Goal: Transaction & Acquisition: Purchase product/service

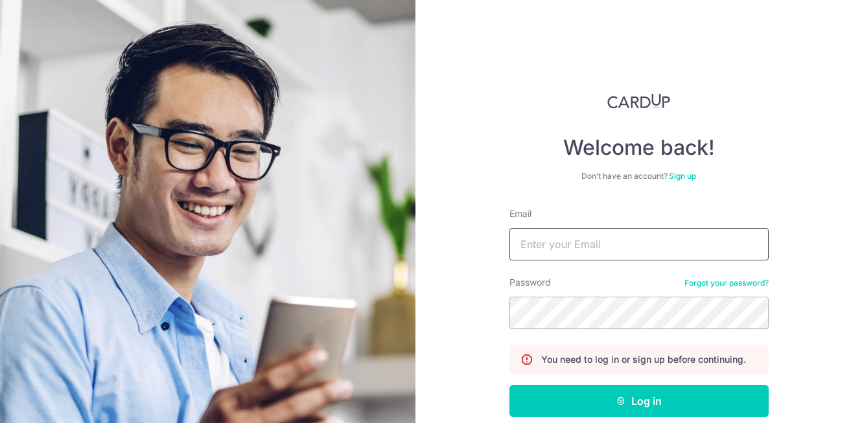
click at [577, 234] on input "Email" at bounding box center [638, 244] width 259 height 32
type input "[EMAIL_ADDRESS][DOMAIN_NAME]"
click at [509, 385] on button "Log in" at bounding box center [638, 401] width 259 height 32
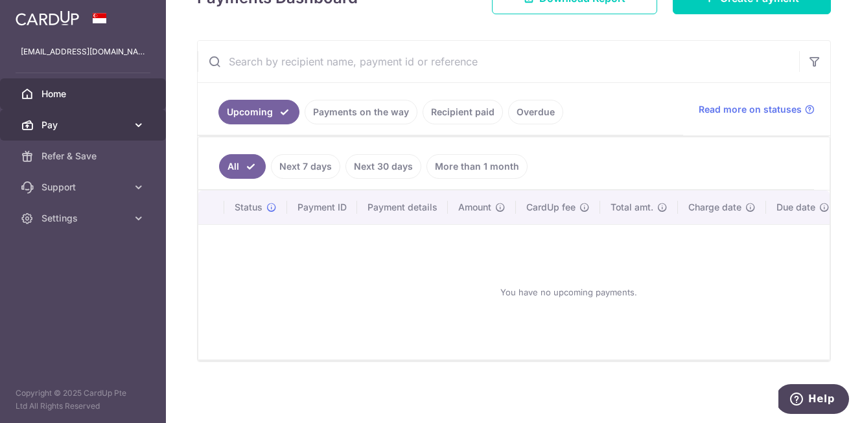
click at [140, 120] on icon at bounding box center [138, 125] width 13 height 13
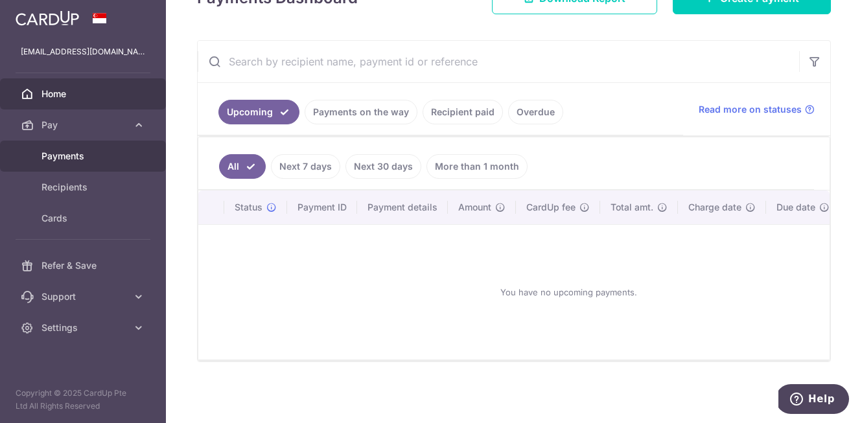
click at [82, 144] on link "Payments" at bounding box center [83, 156] width 166 height 31
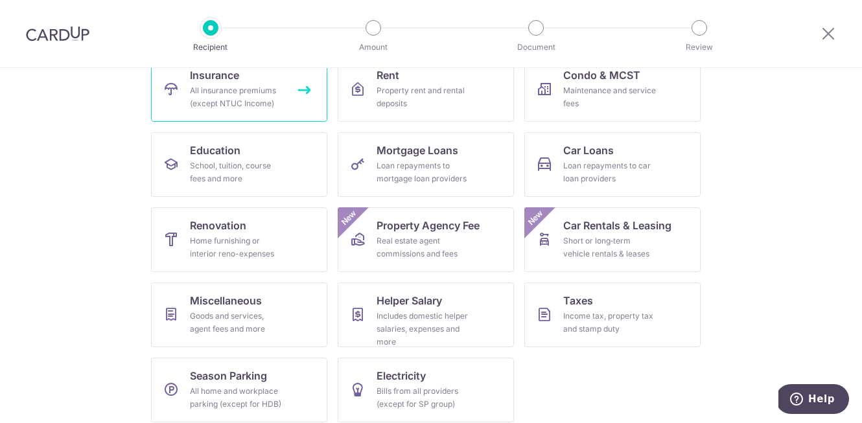
scroll to position [157, 0]
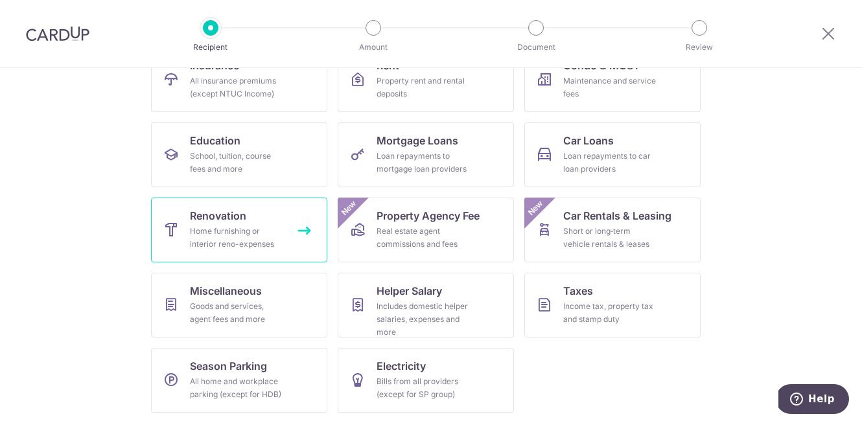
click at [256, 240] on div "Home furnishing or interior reno-expenses" at bounding box center [236, 238] width 93 height 26
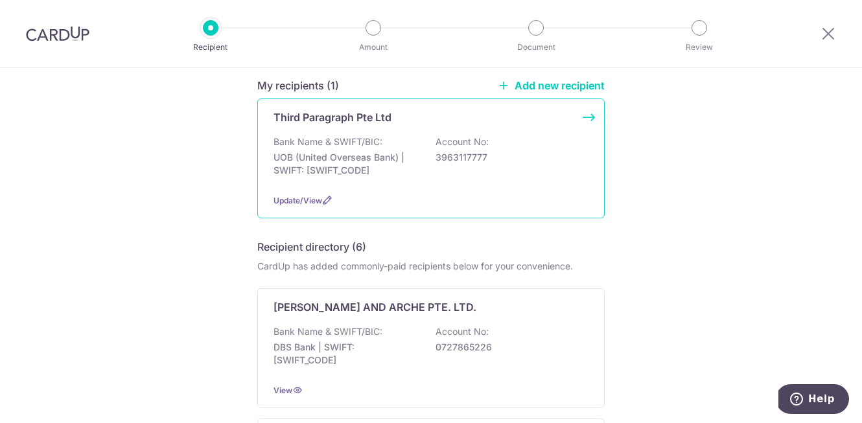
scroll to position [111, 0]
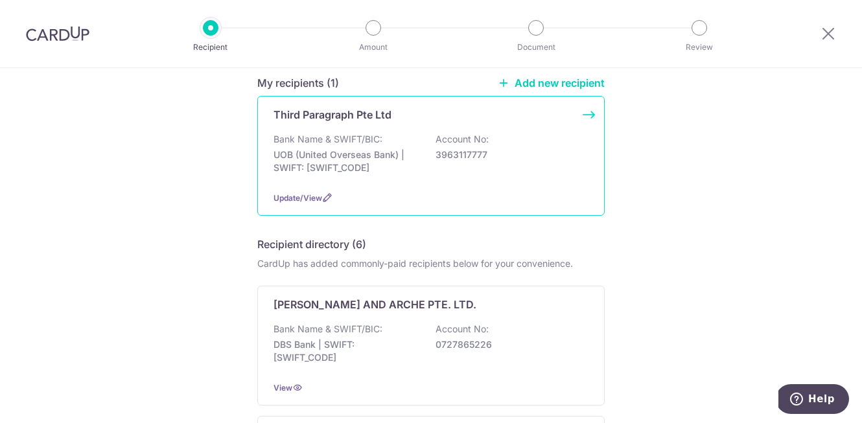
click at [317, 160] on p "UOB (United Overseas Bank) | SWIFT: UOVBSGSGXXX" at bounding box center [345, 161] width 145 height 26
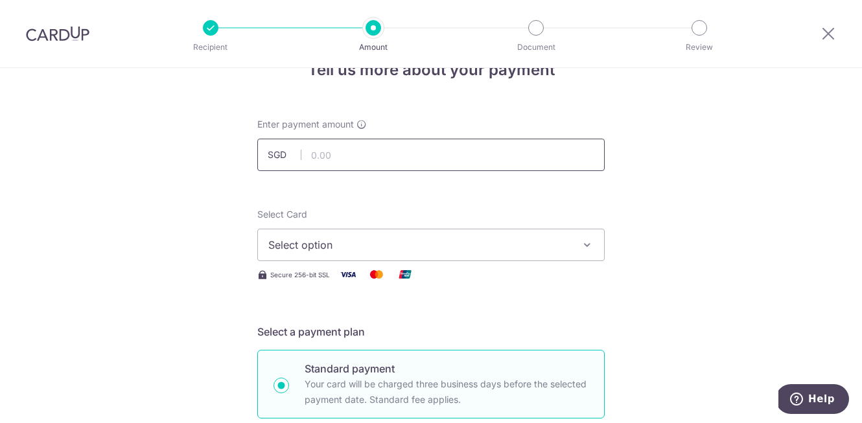
click at [325, 157] on input "text" at bounding box center [430, 155] width 347 height 32
type input "6,790.00"
click at [466, 208] on div "Select Card Select option Add credit card Your Cards **** 9098 **** 7893" at bounding box center [430, 234] width 347 height 53
click at [424, 243] on span "Select option" at bounding box center [419, 245] width 302 height 16
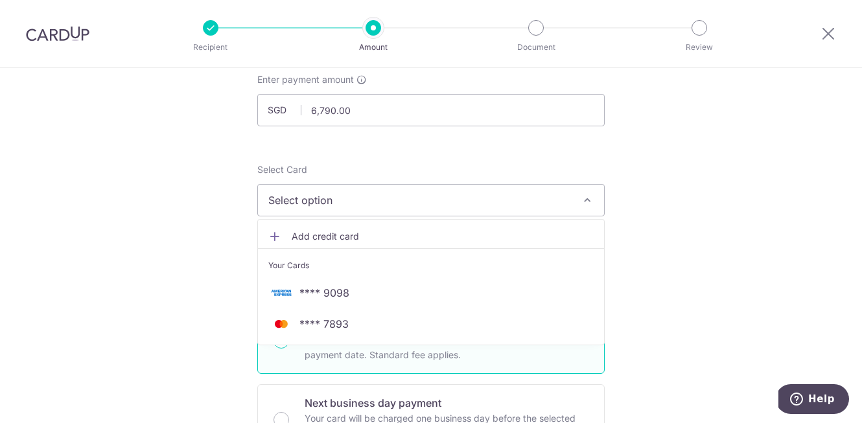
scroll to position [84, 0]
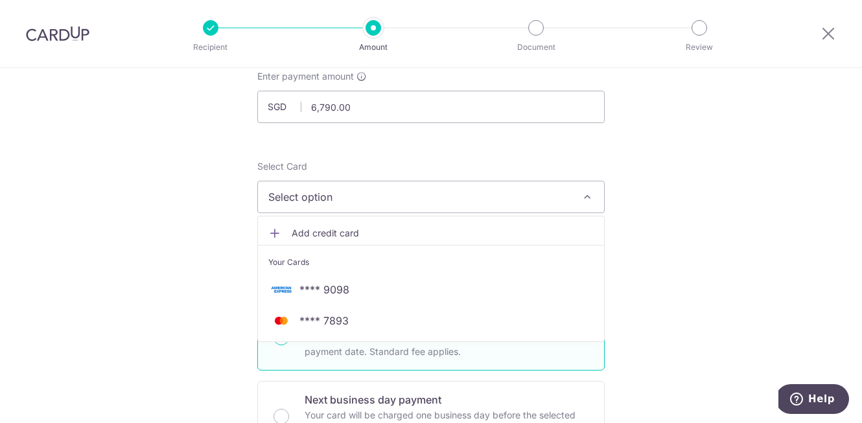
click at [389, 303] on link "**** 9098" at bounding box center [431, 289] width 346 height 31
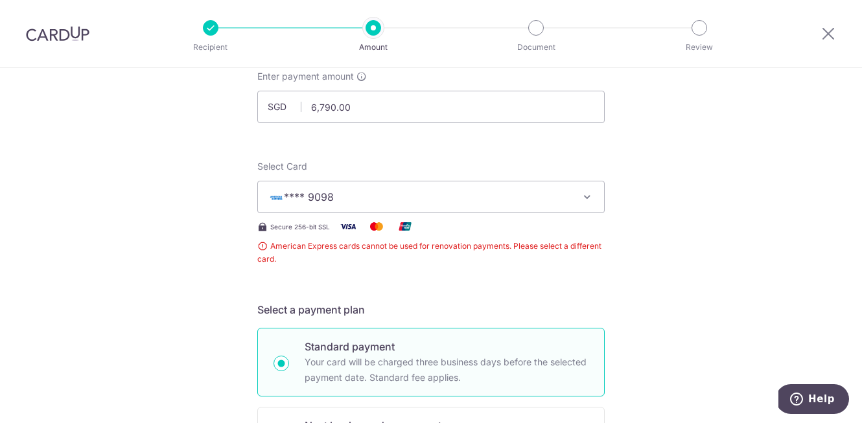
click at [402, 224] on img at bounding box center [405, 226] width 26 height 16
click at [411, 203] on span "**** 9098" at bounding box center [419, 197] width 302 height 16
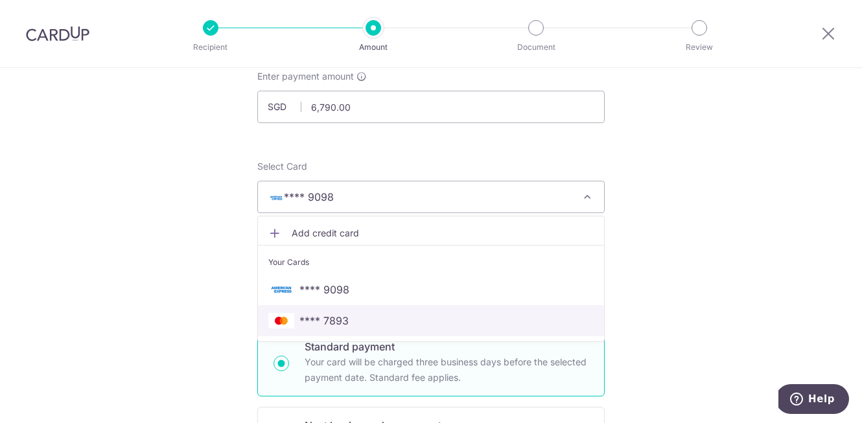
click at [361, 321] on span "**** 7893" at bounding box center [430, 321] width 325 height 16
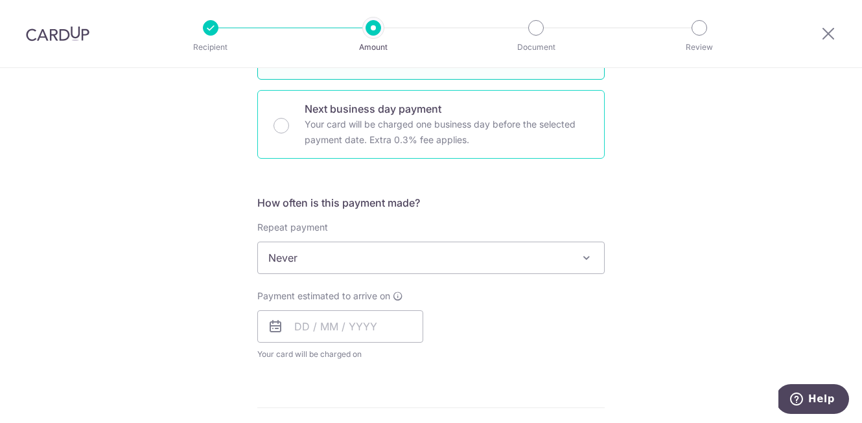
scroll to position [425, 0]
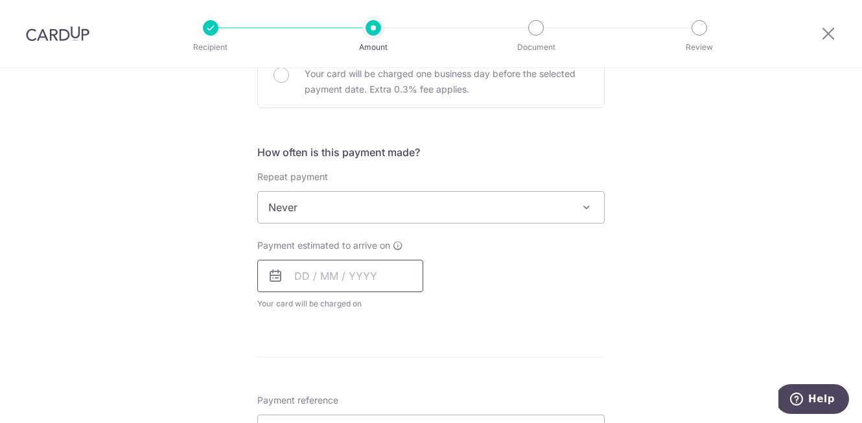
click at [312, 282] on input "text" at bounding box center [340, 276] width 166 height 32
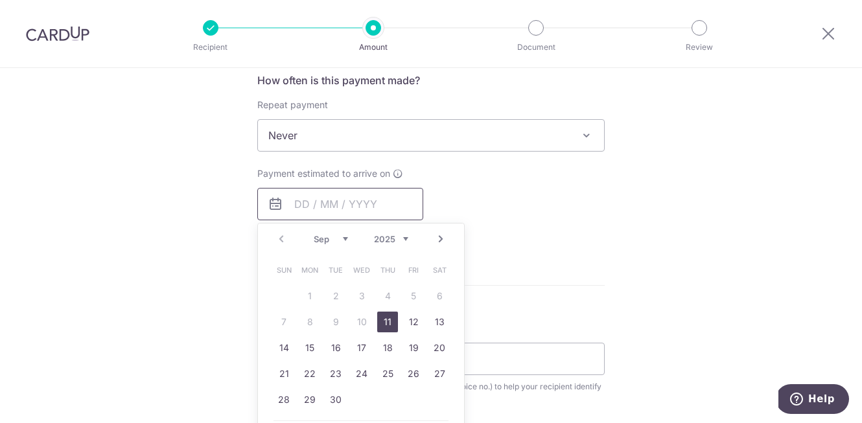
scroll to position [510, 0]
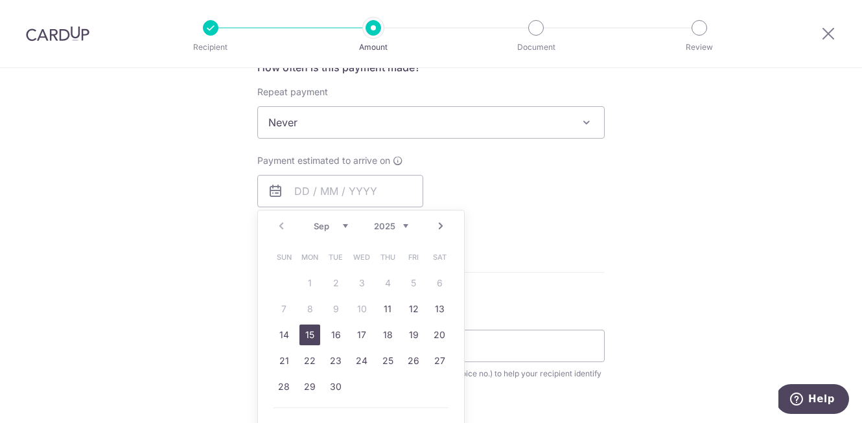
click at [303, 335] on link "15" at bounding box center [309, 335] width 21 height 21
type input "[DATE]"
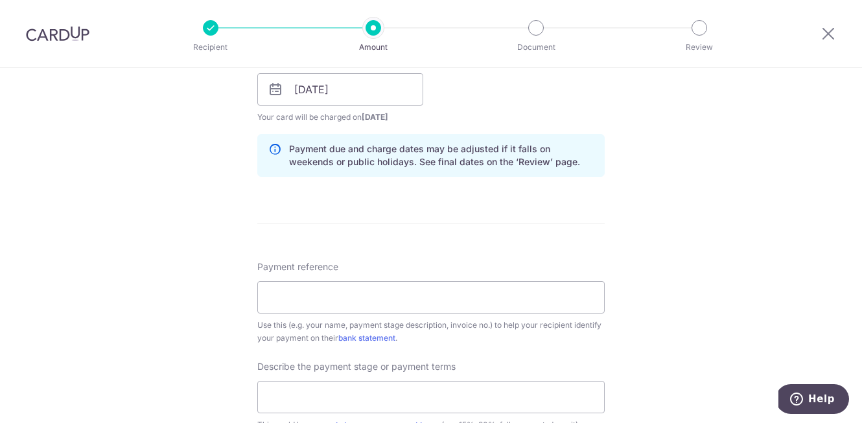
scroll to position [704, 0]
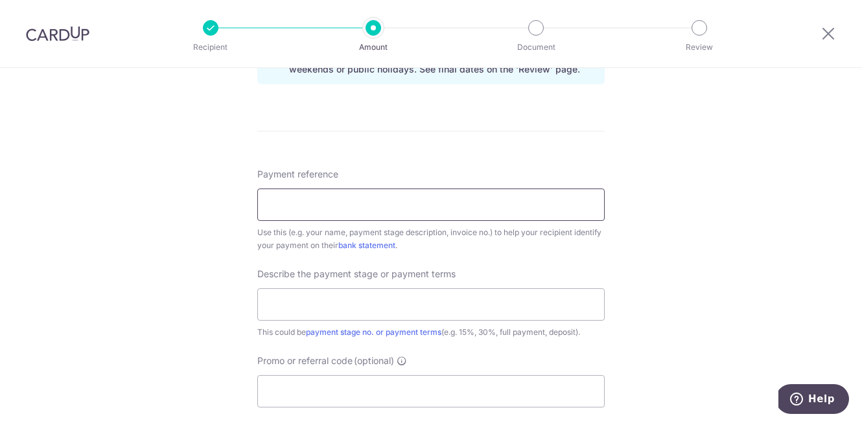
click at [321, 220] on input "Payment reference" at bounding box center [430, 205] width 347 height 32
type input "[PERSON_NAME] Grand Blk 55 Unit 13-12"
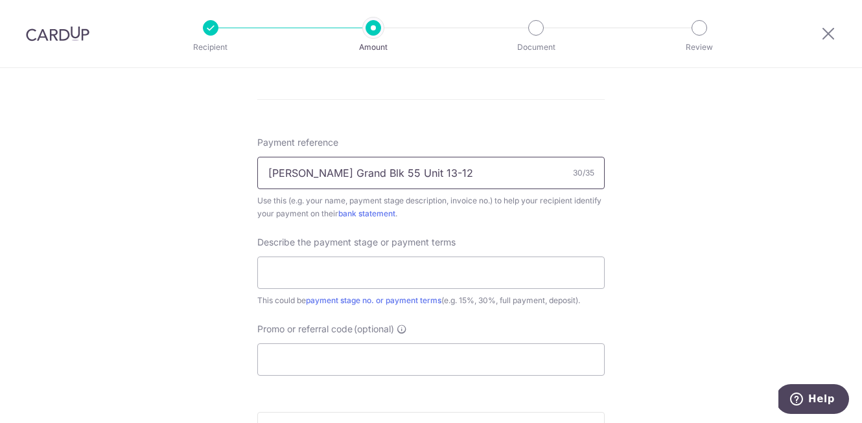
scroll to position [748, 0]
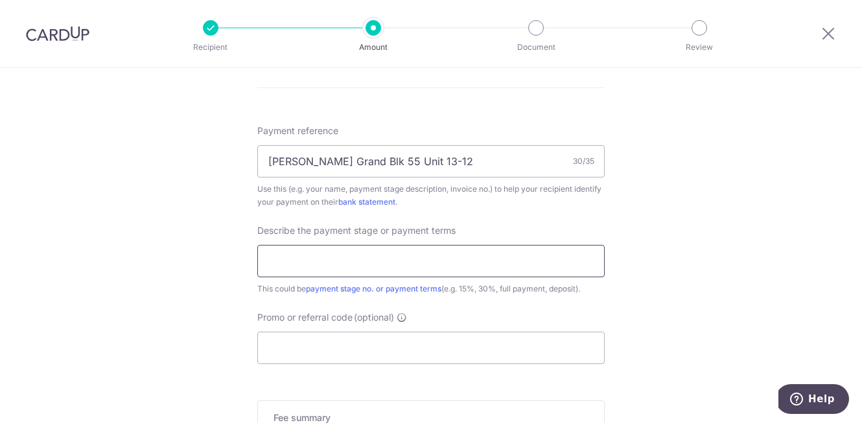
click at [334, 267] on input "text" at bounding box center [430, 261] width 347 height 32
type input "35%"
click at [453, 316] on div "Promo or referral code (optional) The discounted fee will be shown on the revie…" at bounding box center [430, 337] width 347 height 53
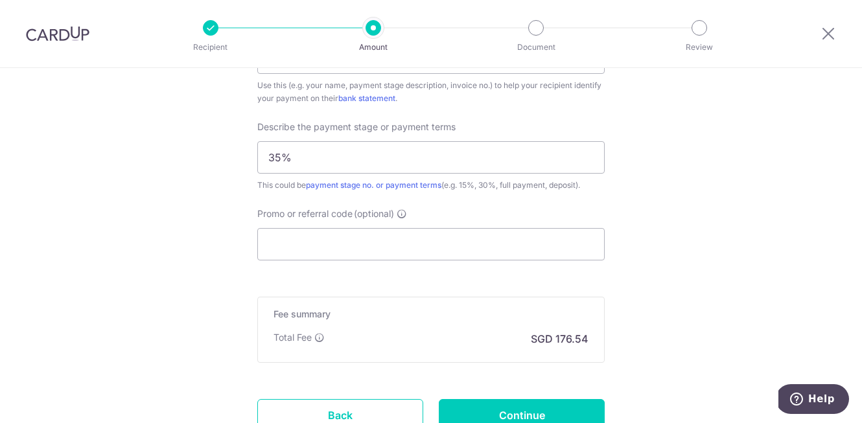
scroll to position [957, 0]
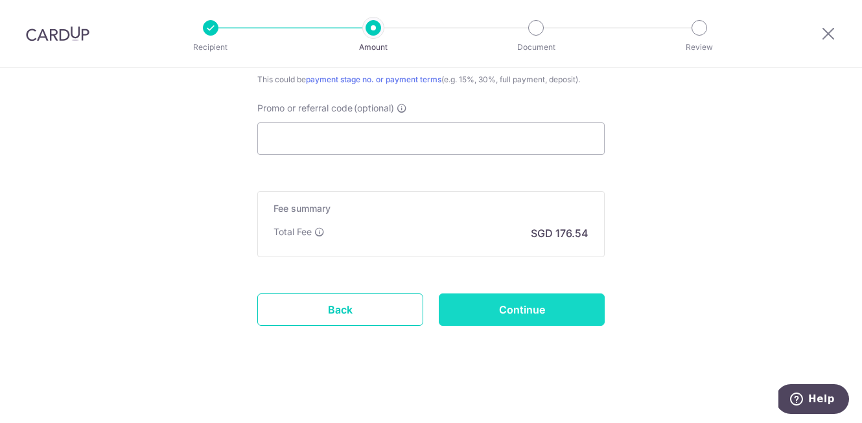
click at [485, 307] on input "Continue" at bounding box center [522, 310] width 166 height 32
type input "Create Schedule"
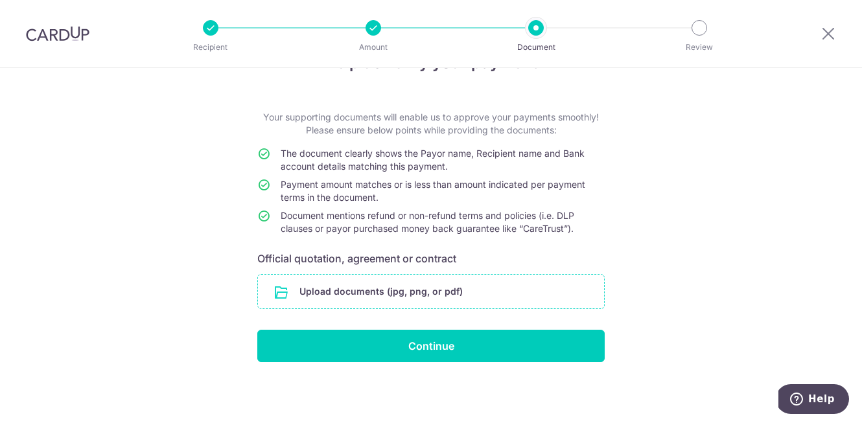
click at [513, 288] on input "file" at bounding box center [431, 292] width 346 height 34
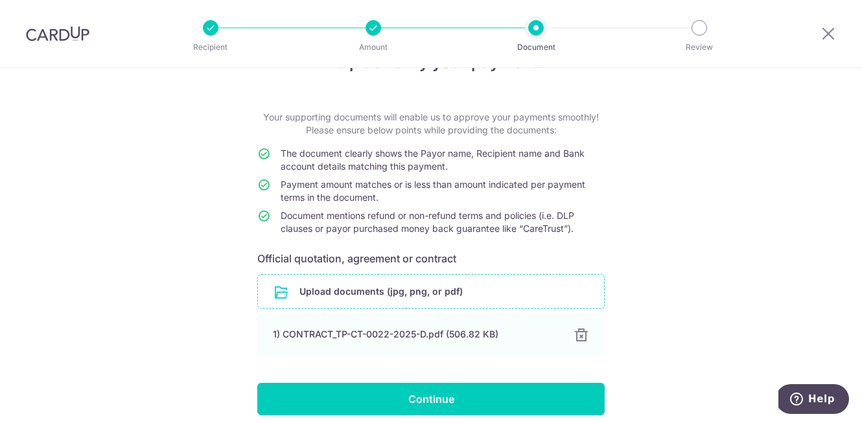
scroll to position [96, 0]
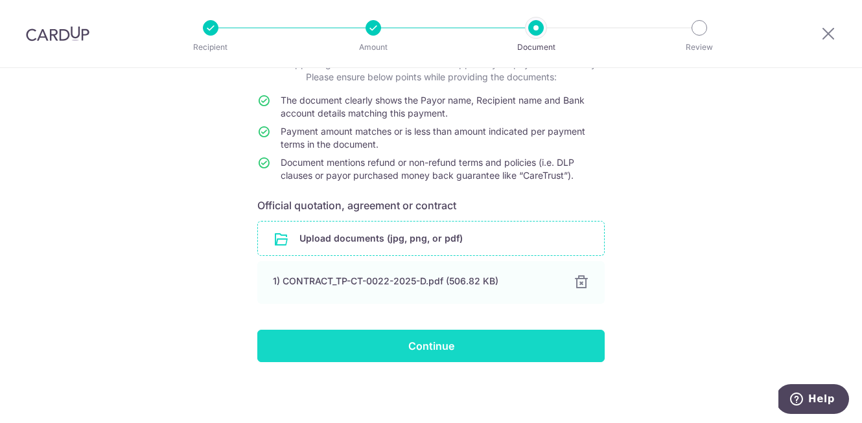
click at [450, 358] on input "Continue" at bounding box center [430, 346] width 347 height 32
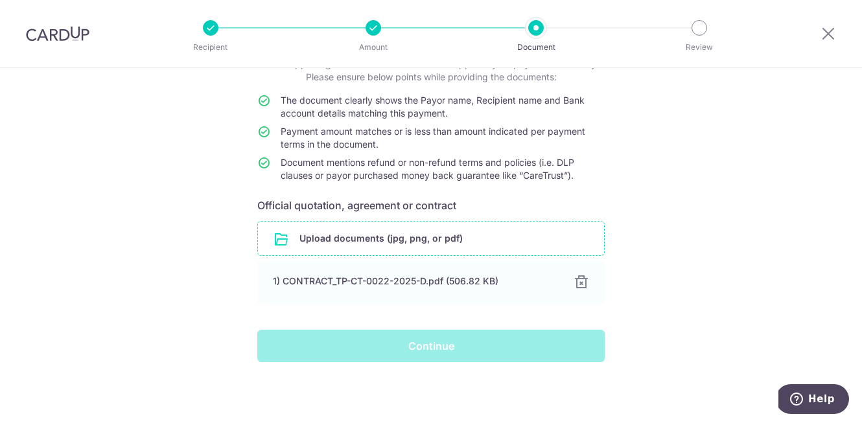
click at [466, 356] on div "Continue" at bounding box center [430, 346] width 363 height 32
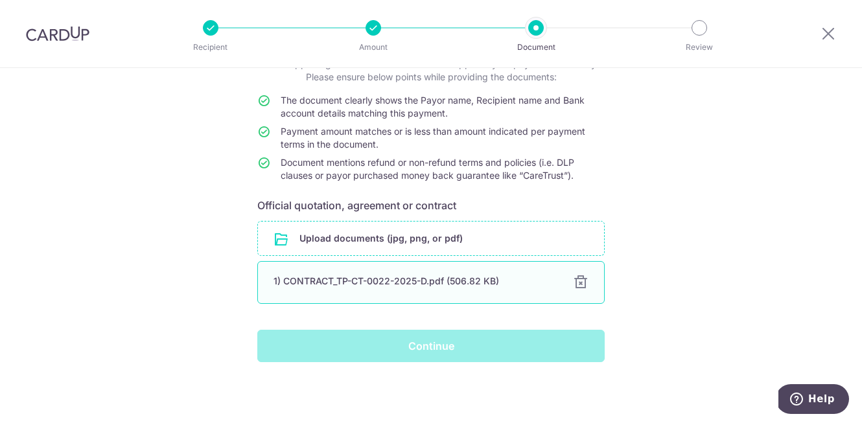
click at [487, 276] on div "1) CONTRACT_TP-CT-0022-2025-D.pdf (506.82 KB)" at bounding box center [415, 281] width 284 height 13
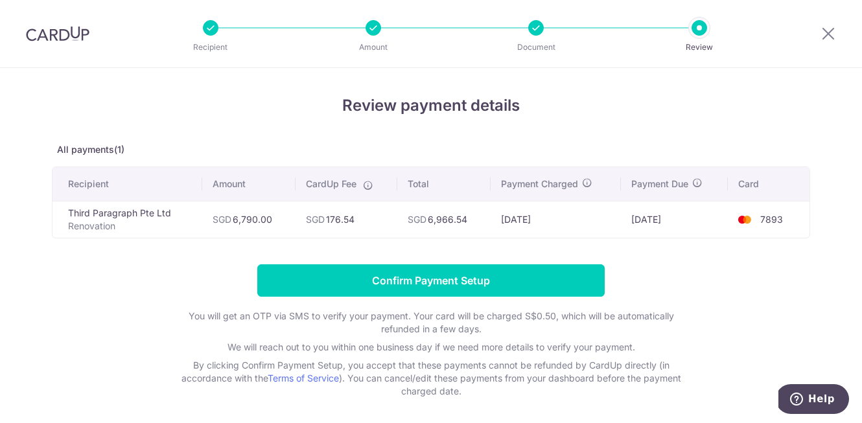
scroll to position [22, 0]
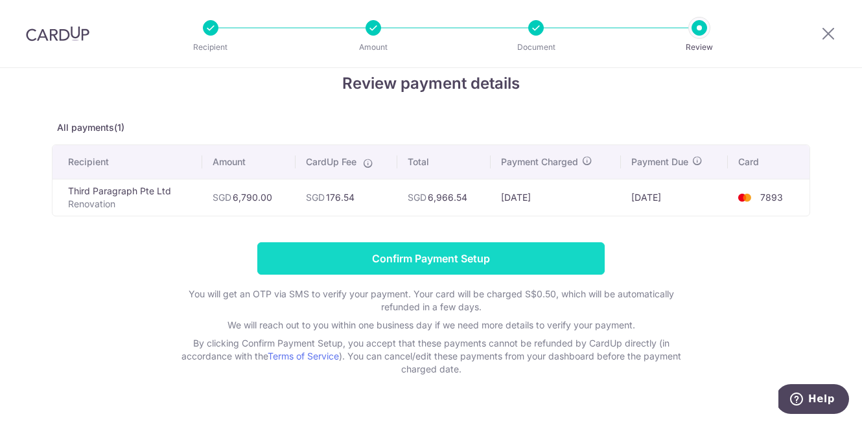
click at [489, 245] on input "Confirm Payment Setup" at bounding box center [430, 258] width 347 height 32
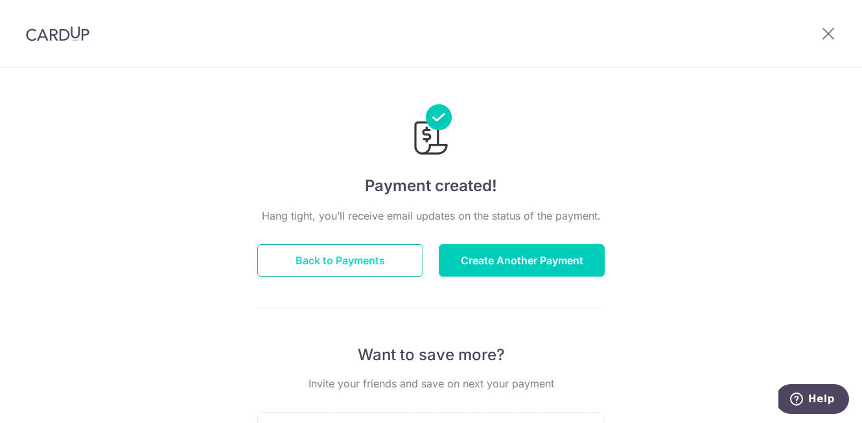
click at [399, 265] on button "Back to Payments" at bounding box center [340, 260] width 166 height 32
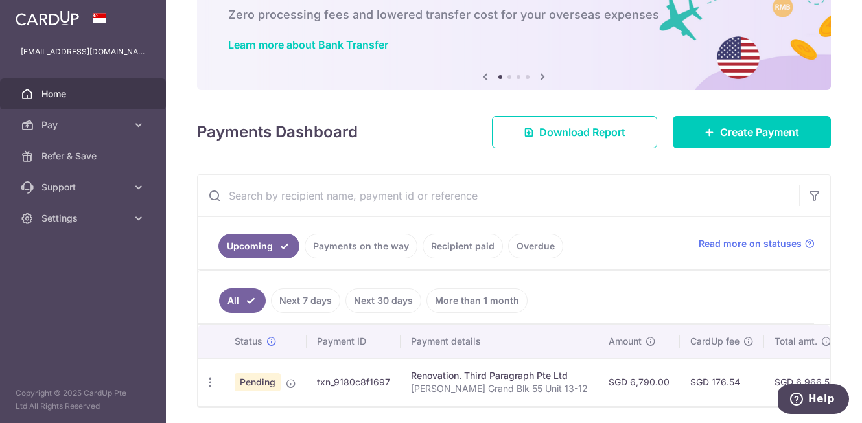
scroll to position [122, 0]
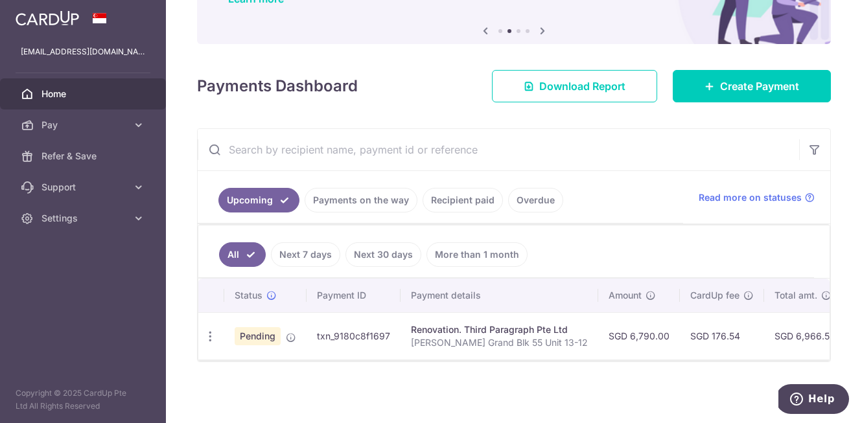
click at [358, 339] on td "txn_9180c8f1697" at bounding box center [353, 335] width 94 height 47
